Goal: Transaction & Acquisition: Purchase product/service

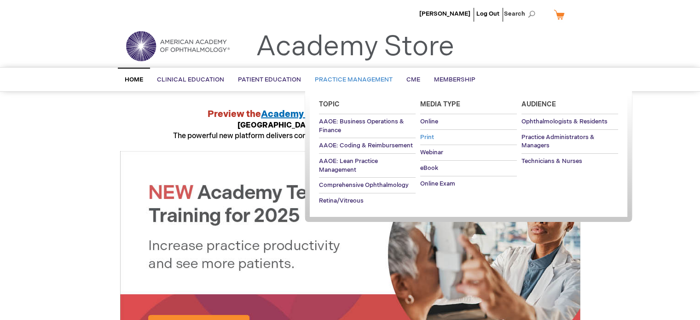
click at [431, 136] on span "Print" at bounding box center [427, 136] width 14 height 7
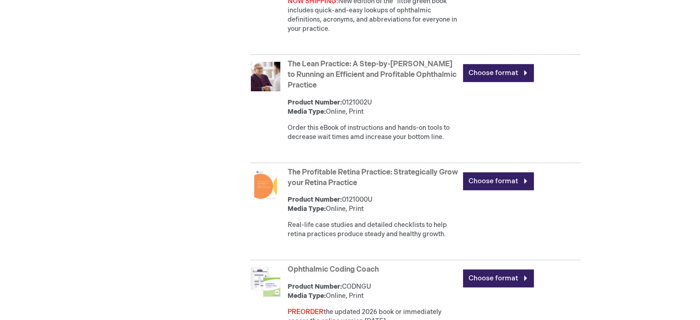
scroll to position [913, 0]
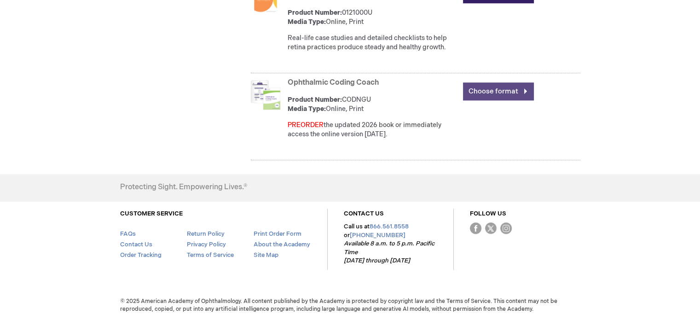
click at [492, 85] on link "Choose format" at bounding box center [498, 91] width 71 height 18
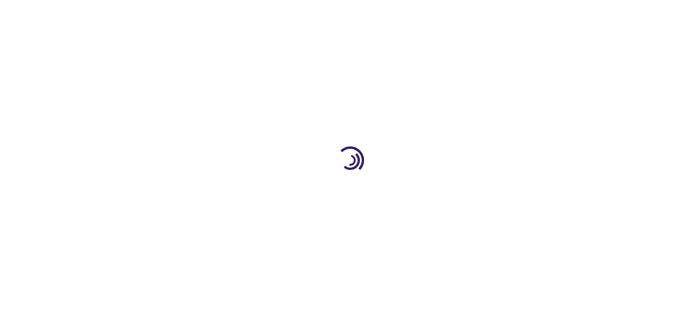
type input "0"
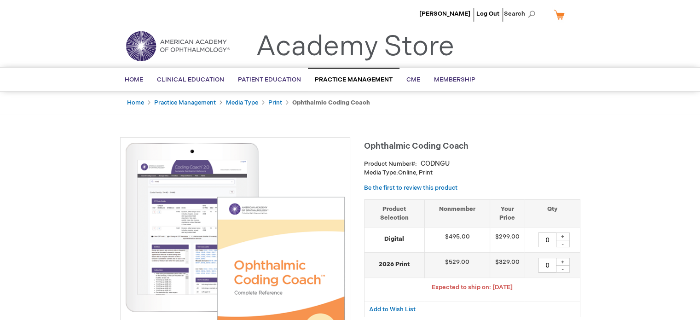
click at [565, 261] on div "+" at bounding box center [563, 262] width 14 height 8
type input "1"
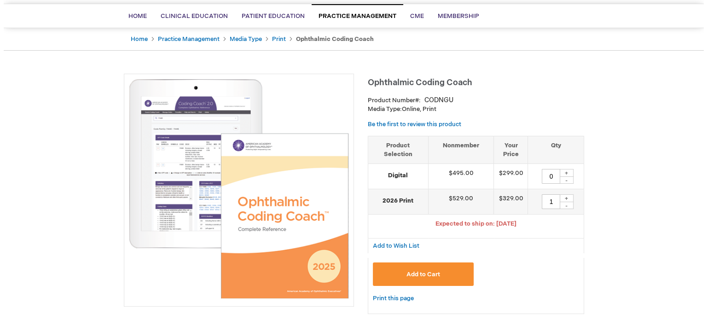
scroll to position [138, 0]
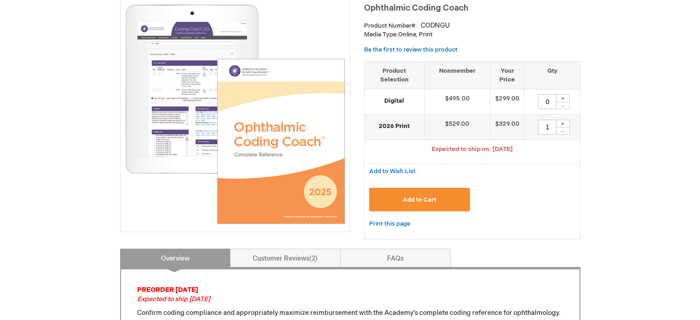
click at [458, 206] on button "Add to Cart" at bounding box center [419, 199] width 101 height 23
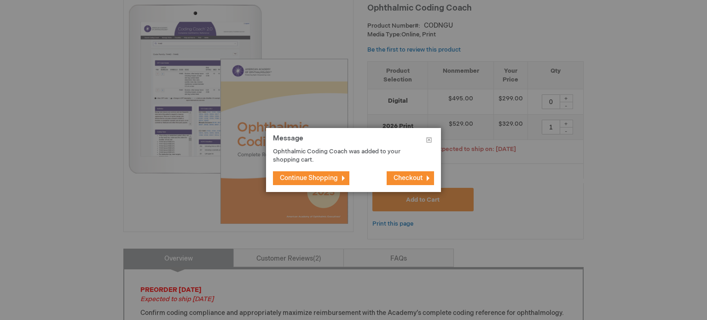
click at [409, 177] on span "Checkout" at bounding box center [408, 178] width 29 height 8
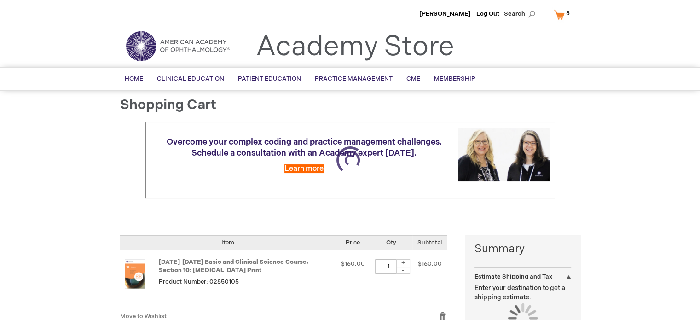
select select "US"
select select "12"
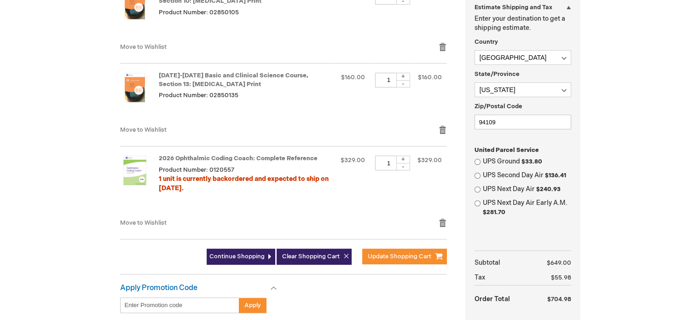
scroll to position [368, 0]
